Goal: Check status: Check status

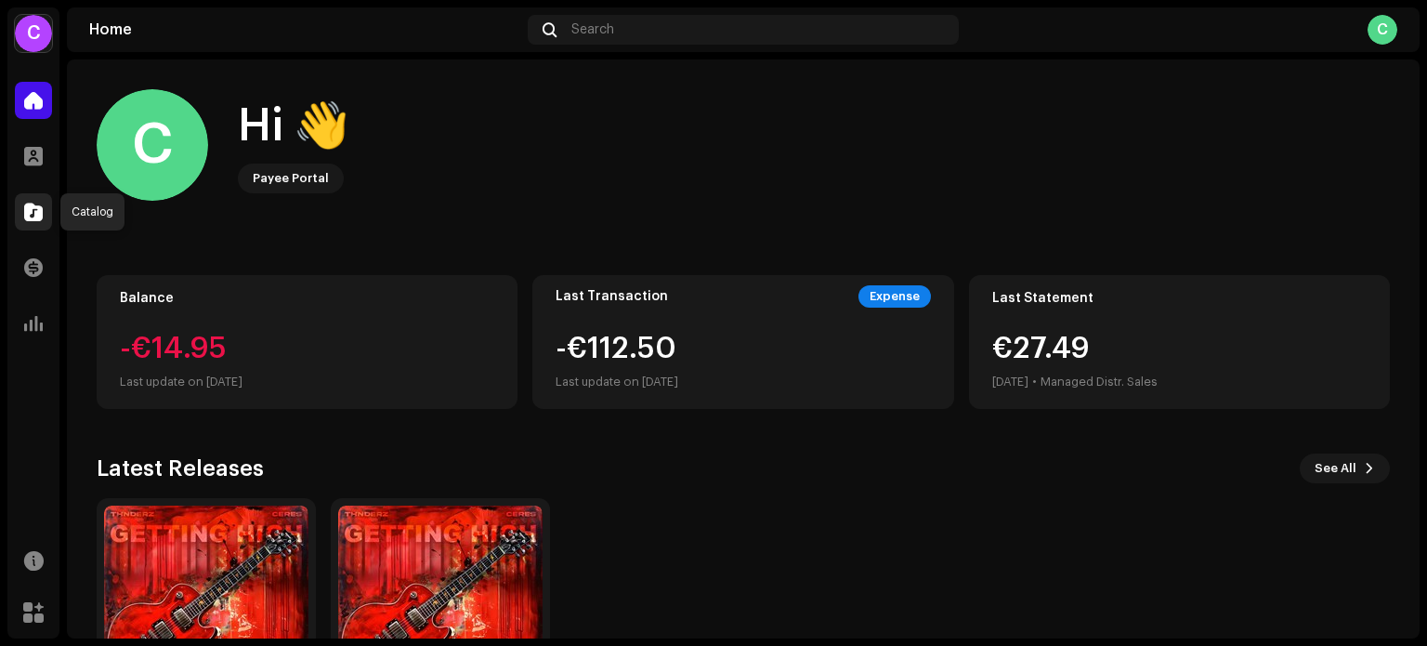
click at [22, 213] on div at bounding box center [33, 211] width 37 height 37
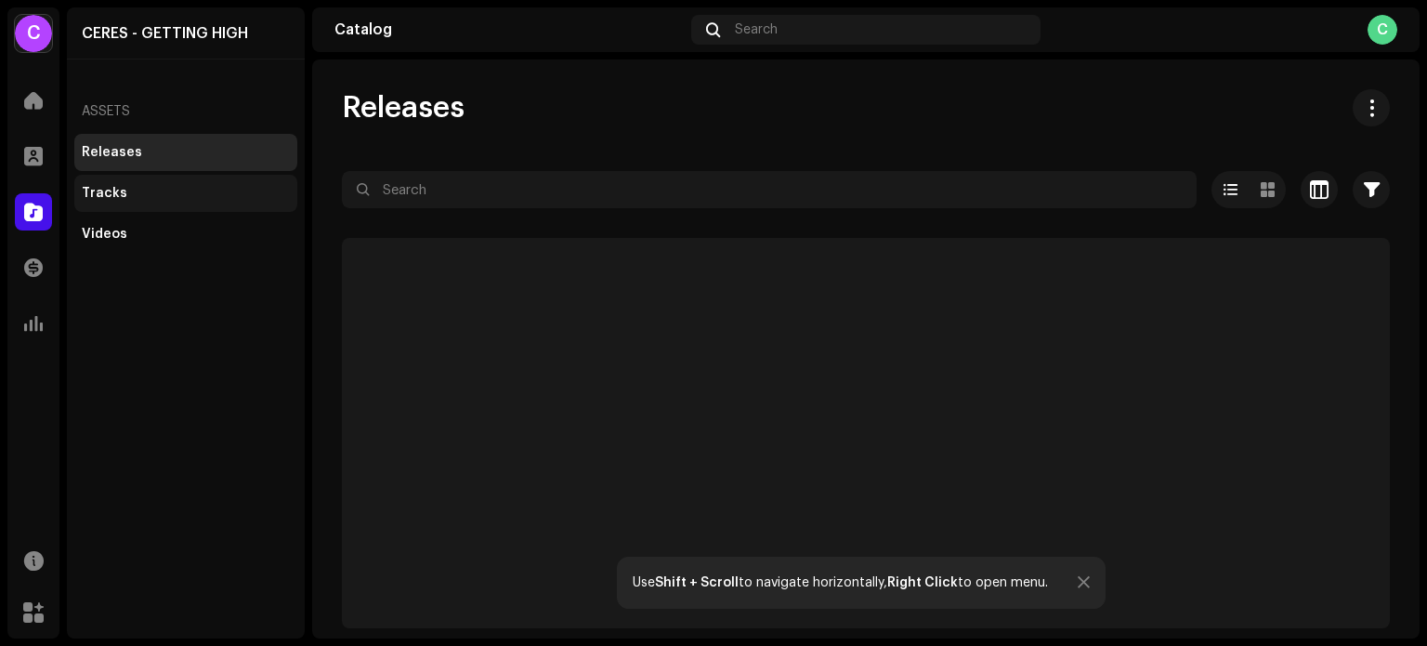
click at [174, 182] on div "Tracks" at bounding box center [185, 193] width 223 height 37
click at [22, 273] on div at bounding box center [33, 267] width 37 height 37
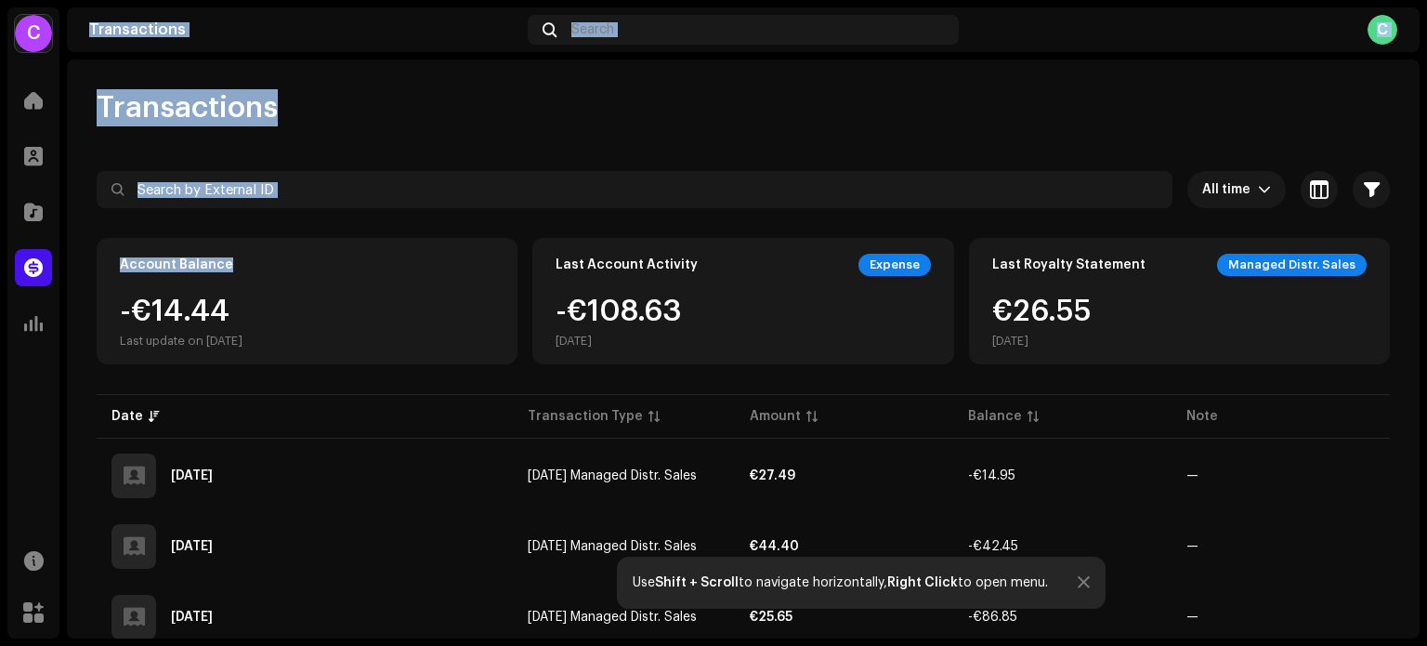
drag, startPoint x: 22, startPoint y: 273, endPoint x: 308, endPoint y: 313, distance: 288.9
click at [308, 313] on div "C CERES - GETTING HIGH Home Profile Catalog Transactions Analytics Resources Ma…" at bounding box center [713, 323] width 1427 height 646
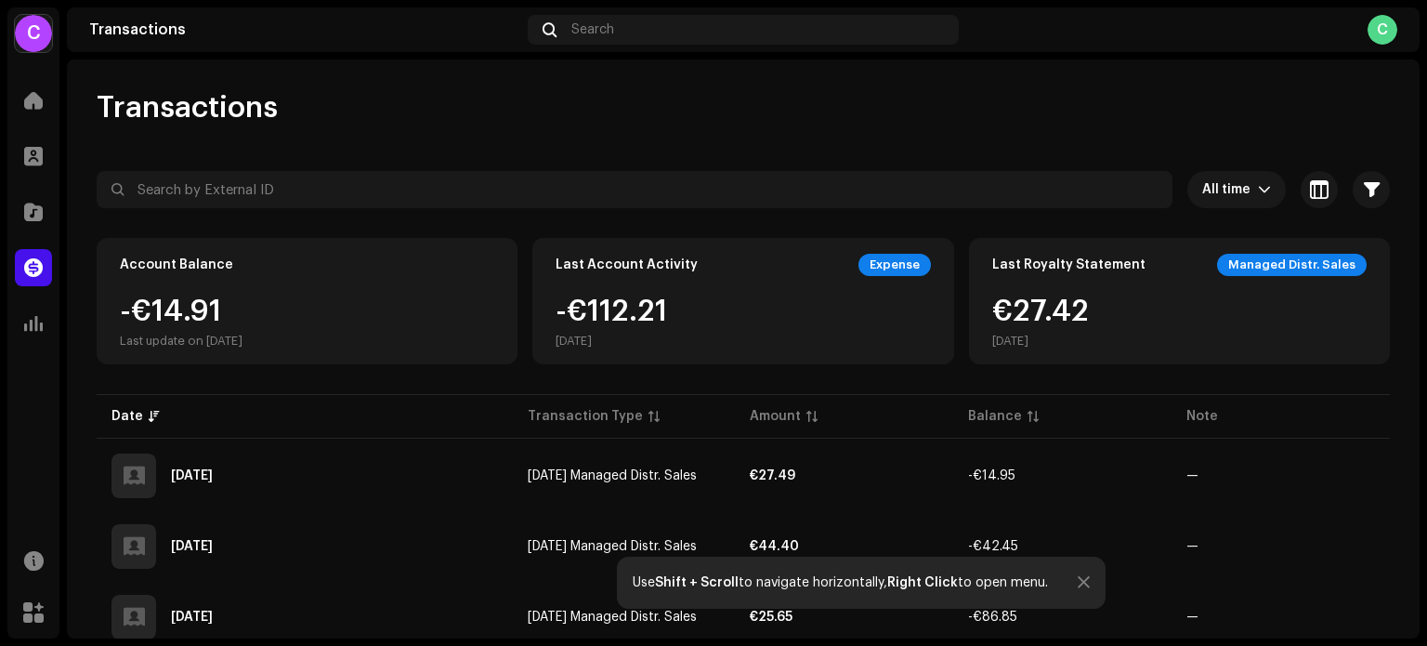
click at [308, 313] on div "-€14.91 Last update on [DATE]" at bounding box center [307, 322] width 374 height 52
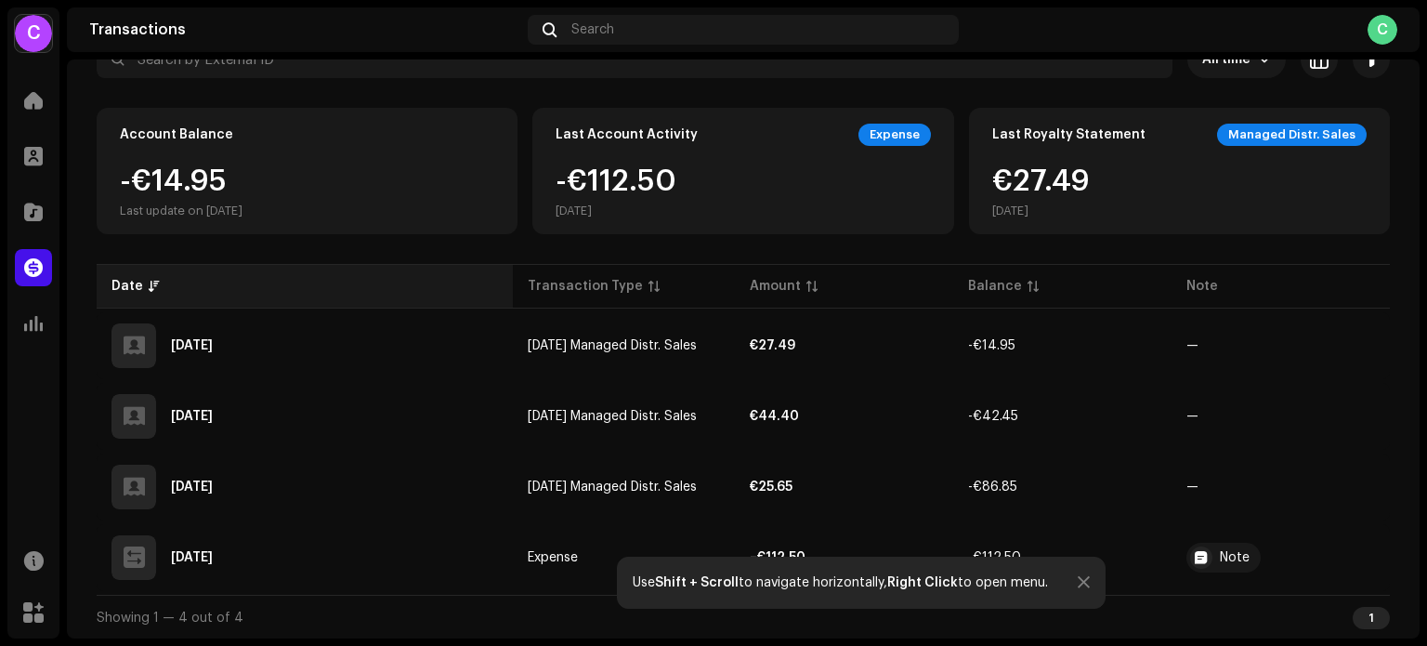
scroll to position [130, 0]
click at [1078, 582] on div at bounding box center [1084, 582] width 12 height 15
